Goal: Information Seeking & Learning: Learn about a topic

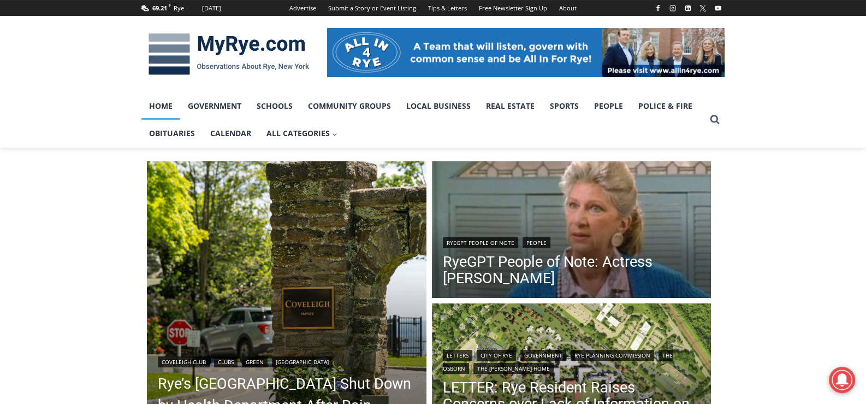
scroll to position [164, 0]
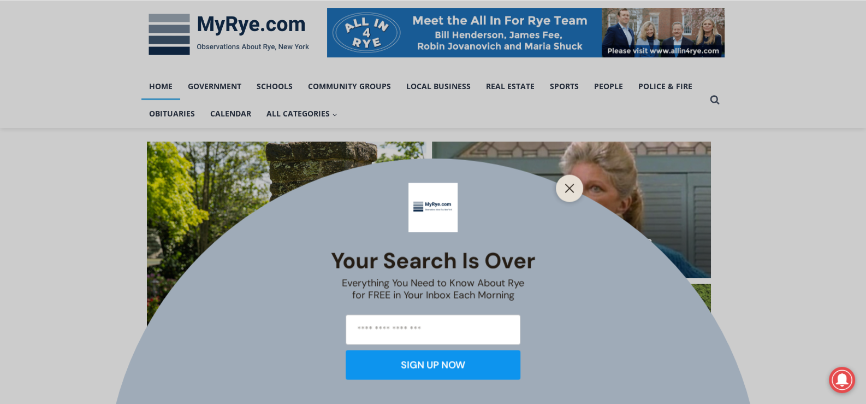
click at [564, 245] on div "Your Search is Over Everything You Need to Know About Rye for FREE in Your Inbo…" at bounding box center [433, 202] width 866 height 404
drag, startPoint x: 564, startPoint y: 245, endPoint x: 565, endPoint y: 239, distance: 6.0
click at [565, 244] on div "Your Search is Over Everything You Need to Know About Rye for FREE in Your Inbo…" at bounding box center [433, 202] width 866 height 404
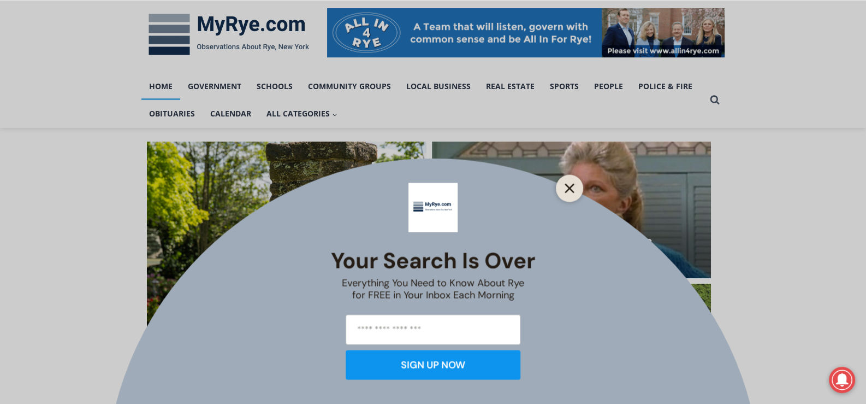
click at [567, 187] on icon "Close" at bounding box center [570, 188] width 10 height 10
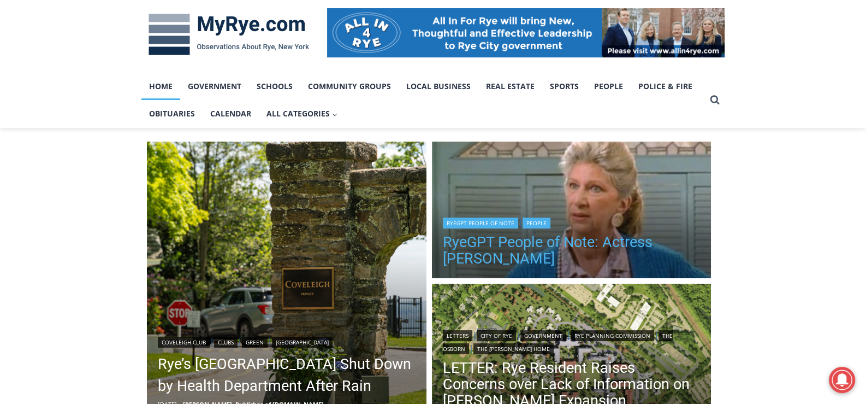
click at [583, 236] on link "RyeGPT People of Note: Actress Liz Sheridan" at bounding box center [572, 250] width 258 height 33
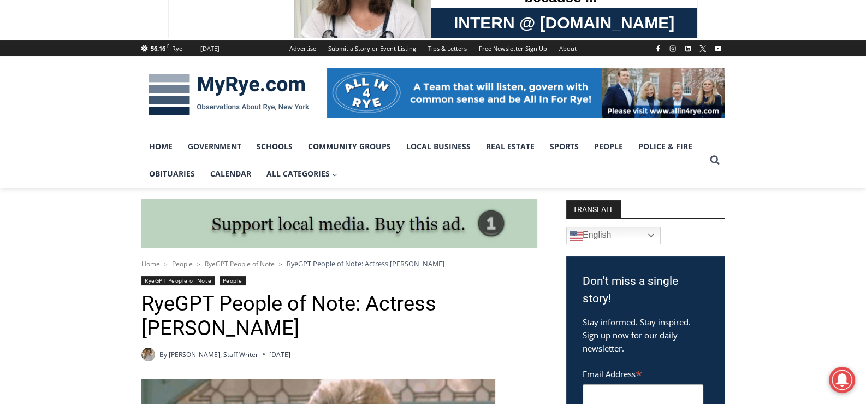
scroll to position [87, 0]
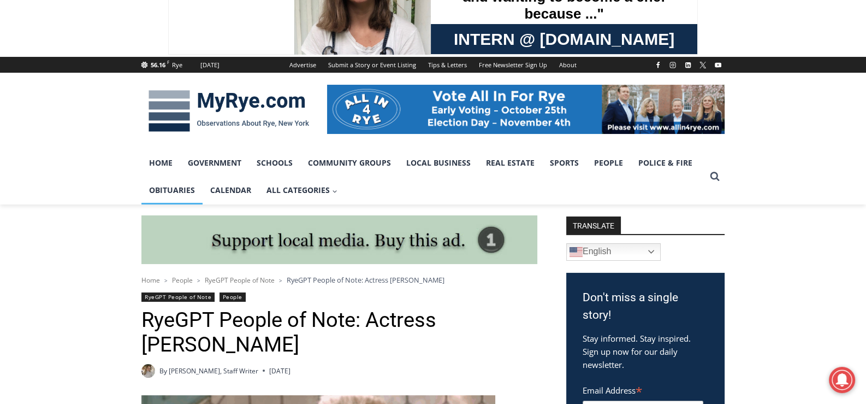
click at [180, 191] on link "Obituaries" at bounding box center [171, 189] width 61 height 27
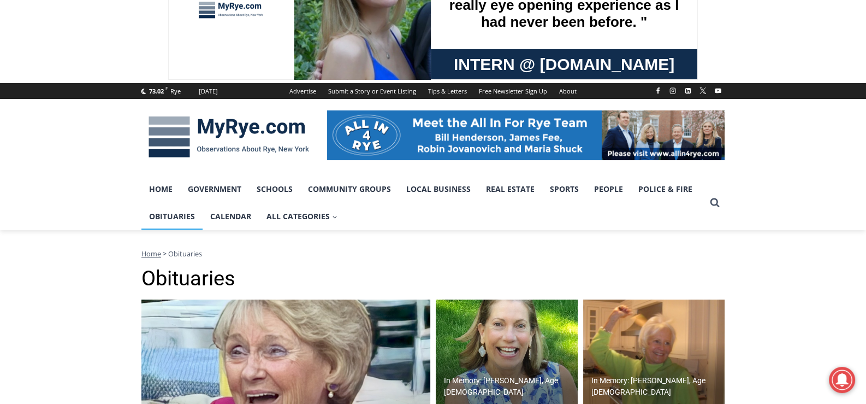
scroll to position [164, 0]
